Goal: Task Accomplishment & Management: Complete application form

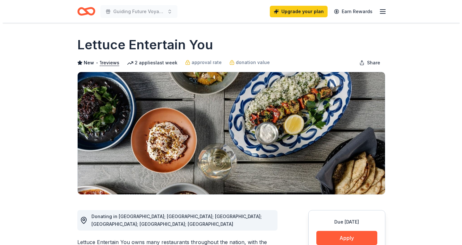
scroll to position [96, 0]
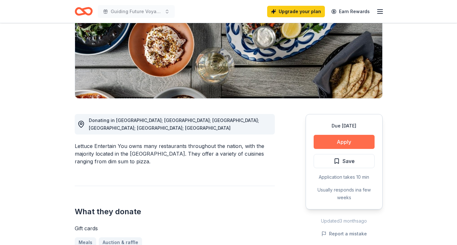
click at [325, 139] on button "Apply" at bounding box center [343, 142] width 61 height 14
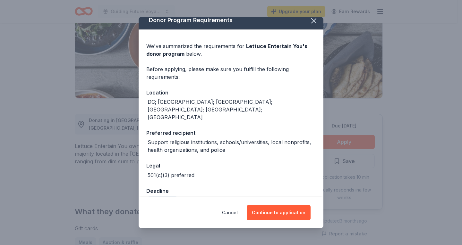
scroll to position [6, 0]
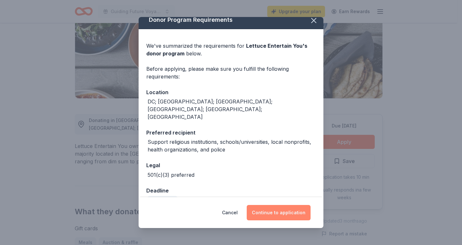
click at [293, 213] on button "Continue to application" at bounding box center [278, 212] width 64 height 15
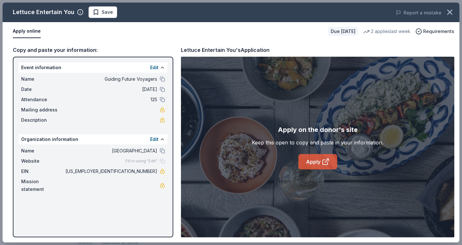
click at [306, 163] on link "Apply" at bounding box center [317, 161] width 39 height 15
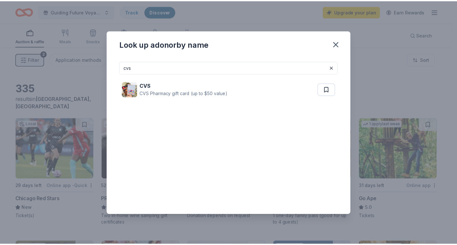
scroll to position [417, 0]
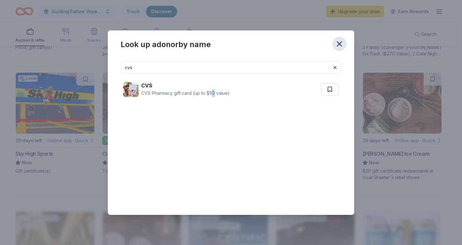
click at [338, 46] on icon "button" at bounding box center [339, 43] width 9 height 9
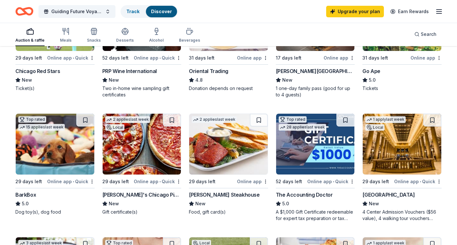
scroll to position [0, 0]
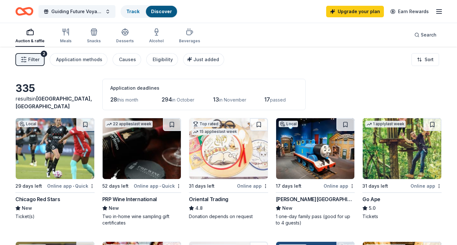
click at [143, 196] on div "PRP Wine International" at bounding box center [129, 200] width 54 height 8
click at [438, 12] on line "button" at bounding box center [438, 12] width 5 height 0
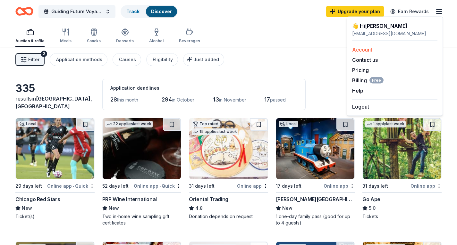
click at [369, 49] on link "Account" at bounding box center [362, 49] width 20 height 6
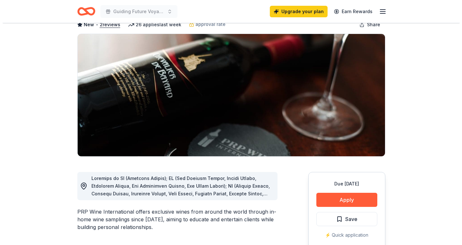
scroll to position [64, 0]
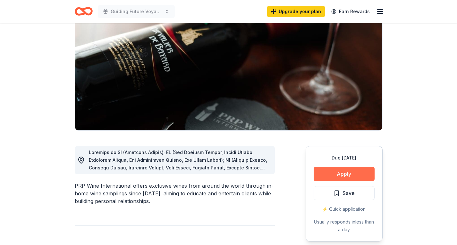
click at [358, 175] on button "Apply" at bounding box center [343, 174] width 61 height 14
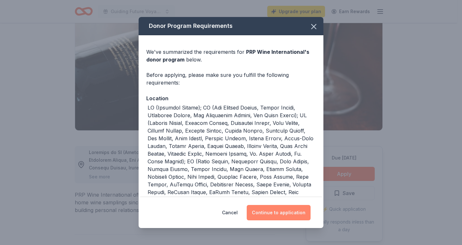
click at [285, 212] on button "Continue to application" at bounding box center [278, 212] width 64 height 15
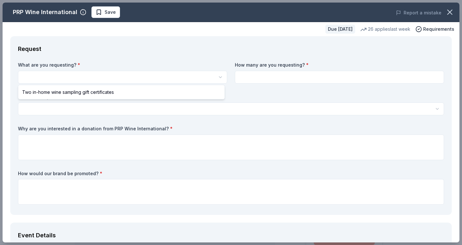
scroll to position [0, 0]
click at [193, 80] on html "Guiding Future Voyagers Upgrade your plan Earn Rewards Due [DATE] Share PRP Win…" at bounding box center [231, 122] width 462 height 245
select select "Two in-home wine sampling gift certificates"
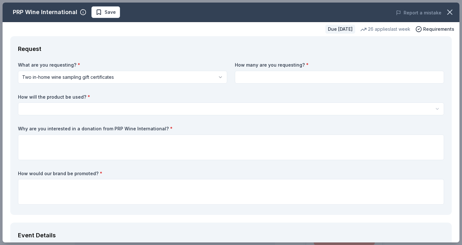
click at [266, 75] on input at bounding box center [339, 77] width 209 height 13
type input "1"
click at [236, 109] on html "Guiding Future Voyagers Upgrade your plan Earn Rewards Due in 52 days Share PRP…" at bounding box center [231, 122] width 462 height 245
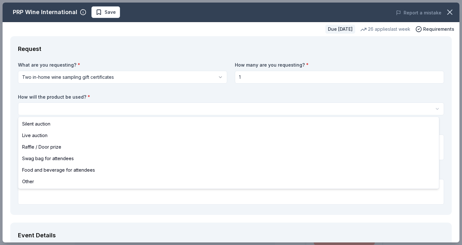
select select "silentAuction"
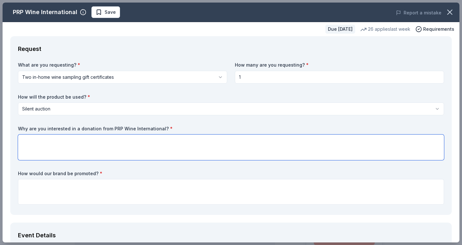
click at [156, 142] on textarea at bounding box center [231, 148] width 426 height 26
type textarea "This would be a great addition to our silent auction, our supporters love exper…"
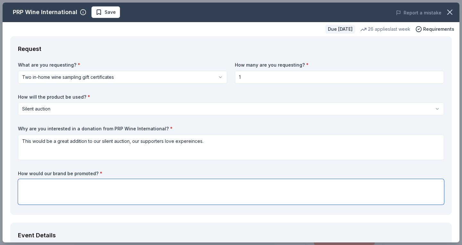
drag, startPoint x: 101, startPoint y: 189, endPoint x: 110, endPoint y: 186, distance: 9.8
click at [102, 189] on textarea at bounding box center [231, 192] width 426 height 26
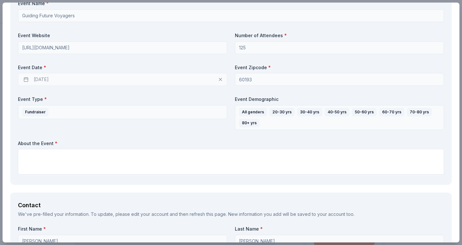
scroll to position [256, 0]
type textarea "It will be diaplyed at event and online silet auction promotion"
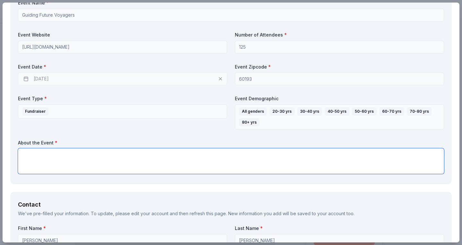
click at [153, 159] on textarea at bounding box center [231, 161] width 426 height 26
paste textarea "Chicago Voyagers’ 2025 Luncheon, a special event bringing together community me…"
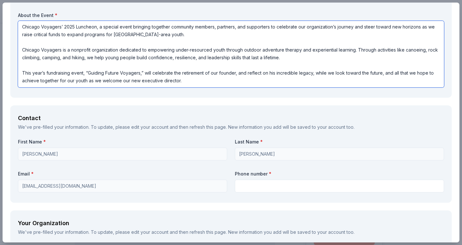
scroll to position [385, 0]
type textarea "Chicago Voyagers’ 2025 Luncheon, a special event bringing together community me…"
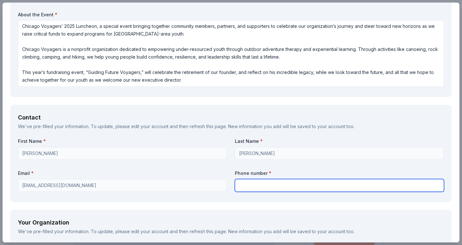
click at [256, 182] on input "text" at bounding box center [339, 185] width 209 height 13
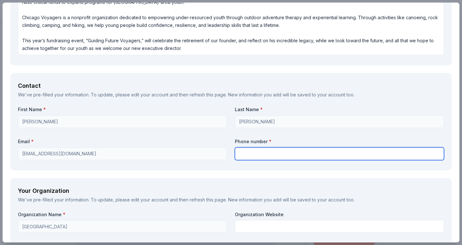
scroll to position [417, 0]
click at [254, 155] on input "text" at bounding box center [339, 153] width 209 height 13
type input "3317019301"
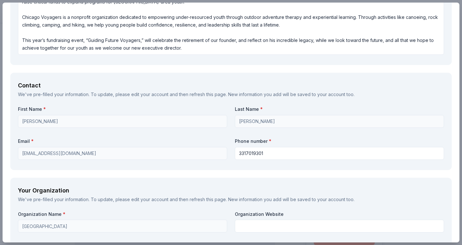
click at [291, 137] on div "First Name * Nadia Last Name * Haeflinger Email * nadiahaeflinger@gmail.com Pho…" at bounding box center [231, 134] width 426 height 56
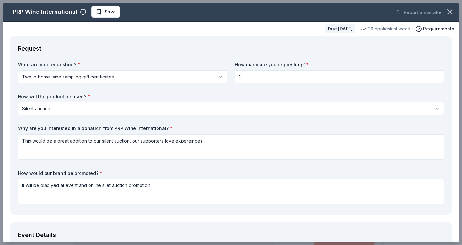
scroll to position [0, 0]
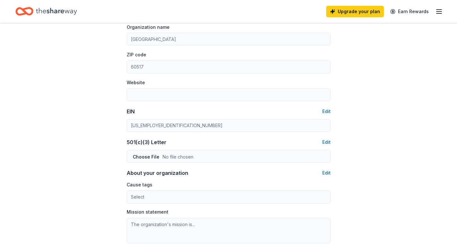
scroll to position [236, 0]
